Goal: Navigation & Orientation: Understand site structure

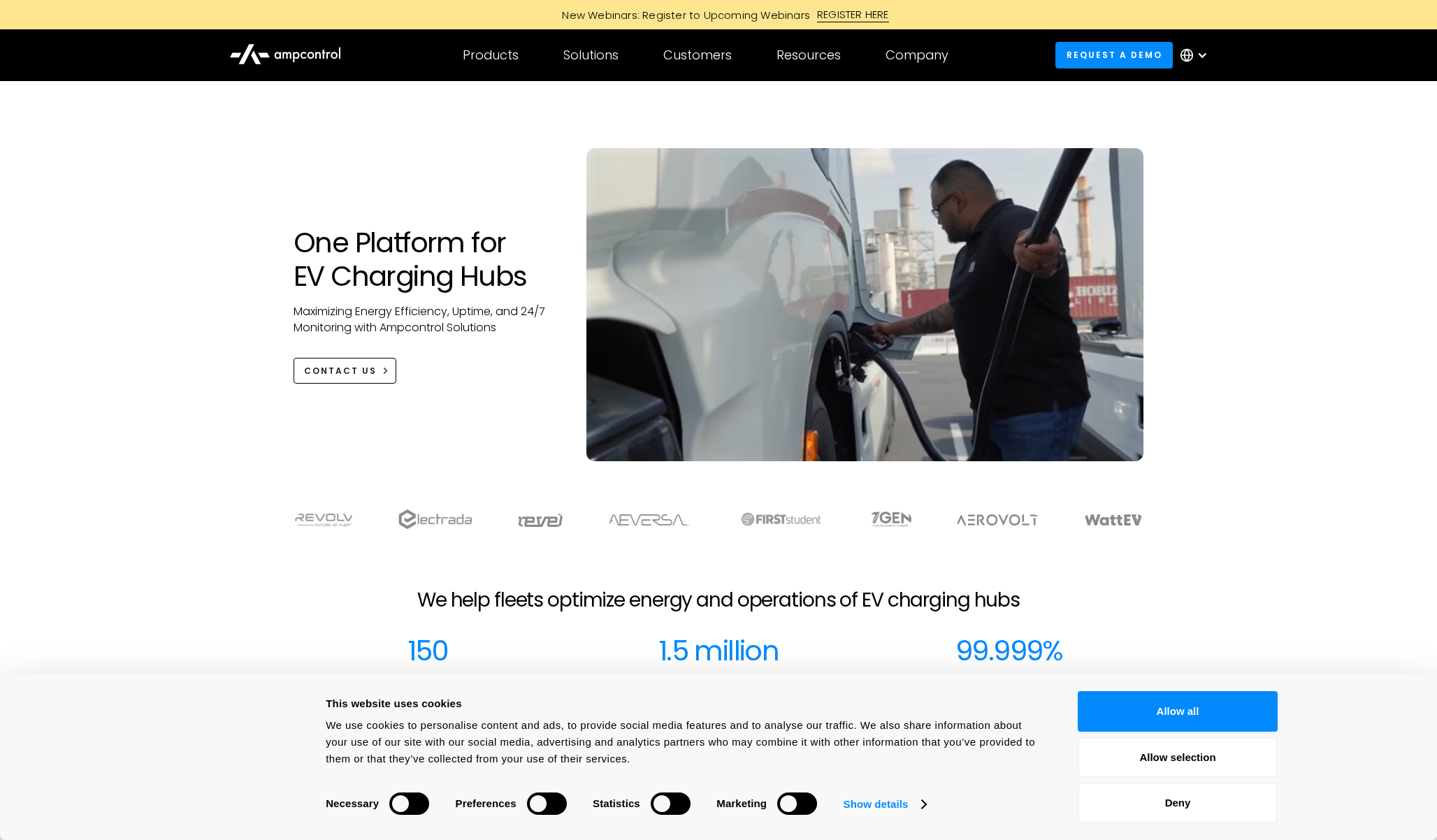
click at [244, 169] on div "One Platform for EV Charging Hubs Maximizing Energy Efficiency, Uptime, and 24/…" at bounding box center [718, 284] width 1437 height 408
click at [233, 142] on div "One Platform for EV Charging Hubs Maximizing Energy Efficiency, Uptime, and 24/…" at bounding box center [718, 284] width 1437 height 408
